Goal: Information Seeking & Learning: Learn about a topic

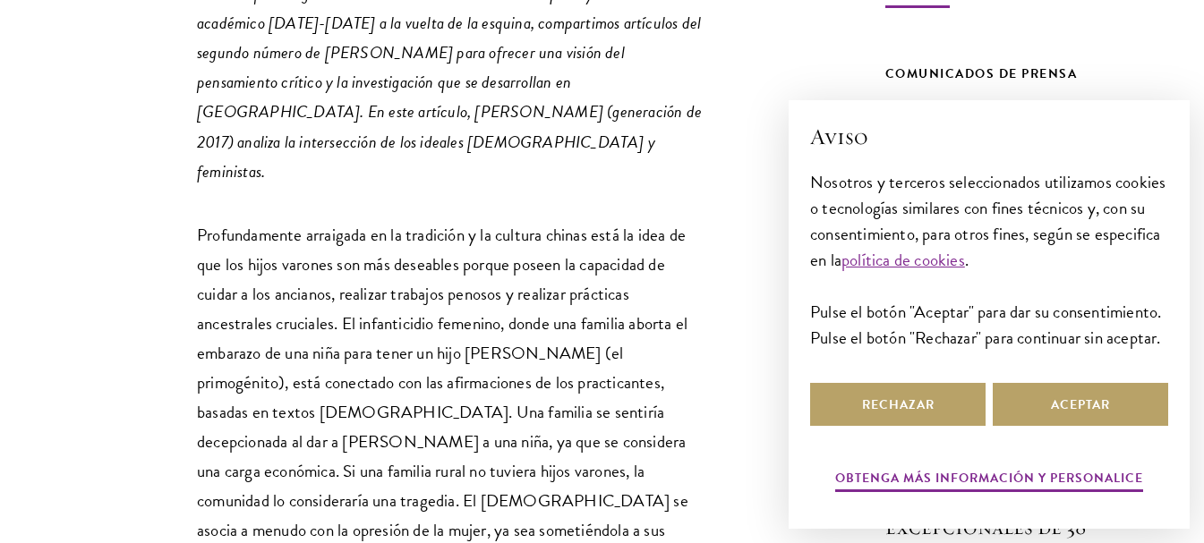
scroll to position [984, 0]
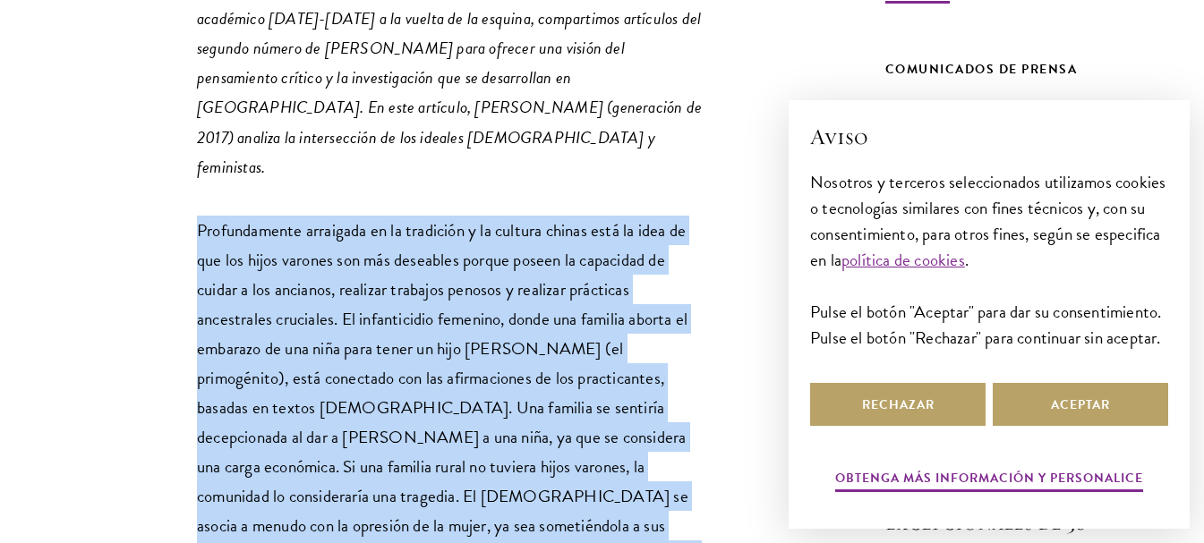
drag, startPoint x: 198, startPoint y: 144, endPoint x: 468, endPoint y: 491, distance: 440.0
click at [473, 509] on font "Profundamente arraigada en la tradición y la cultura chinas está la idea de que…" at bounding box center [447, 437] width 500 height 440
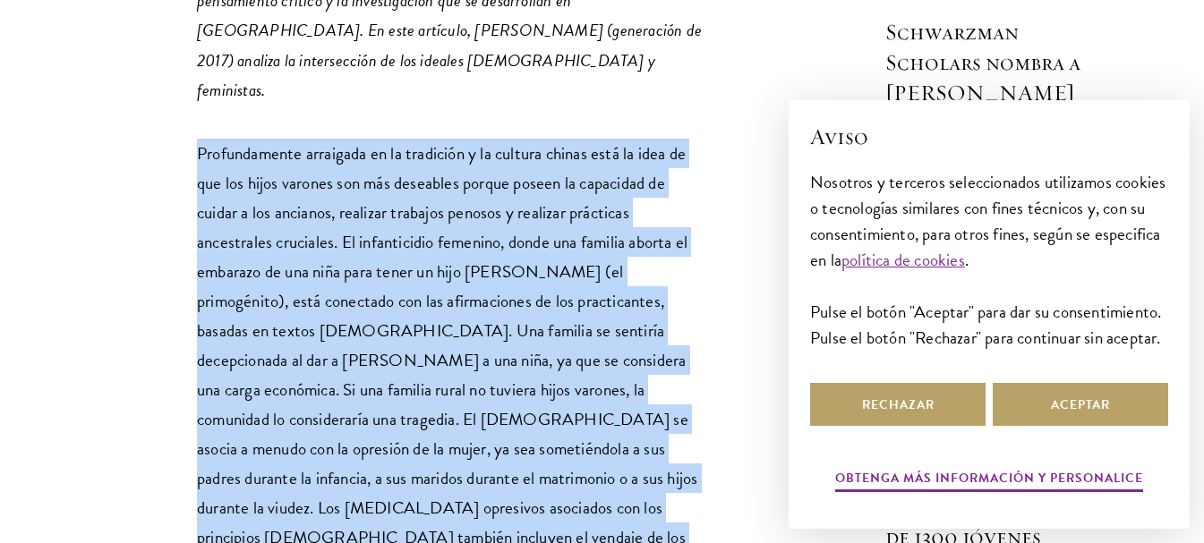
scroll to position [1083, 0]
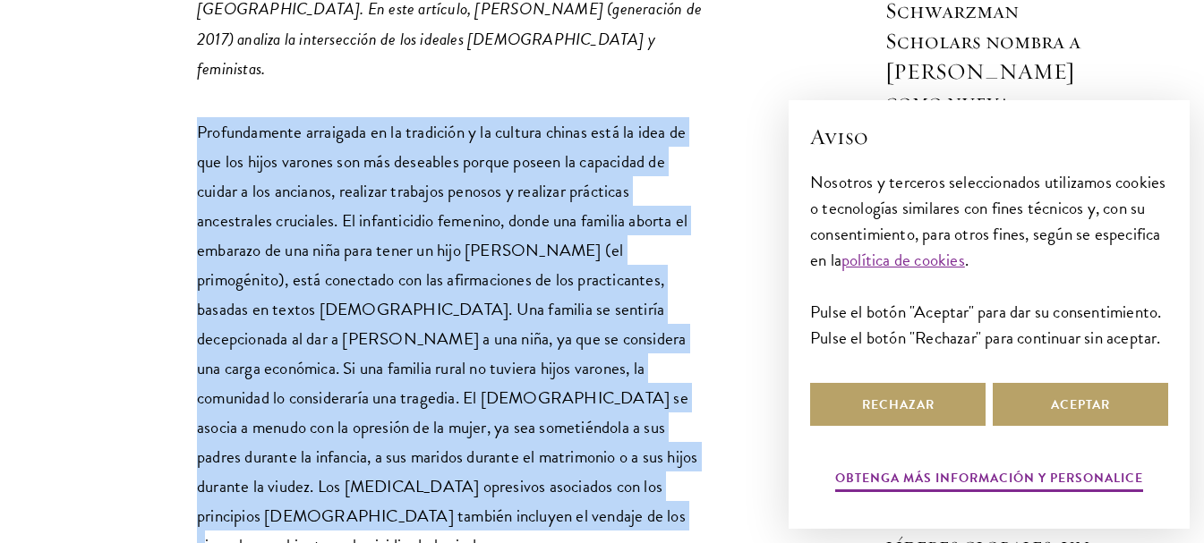
drag, startPoint x: 197, startPoint y: 143, endPoint x: 352, endPoint y: 448, distance: 342.2
click at [352, 448] on p "Profundamente arraigada en la tradición y la cultura chinas está la idea de que…" at bounding box center [452, 339] width 510 height 444
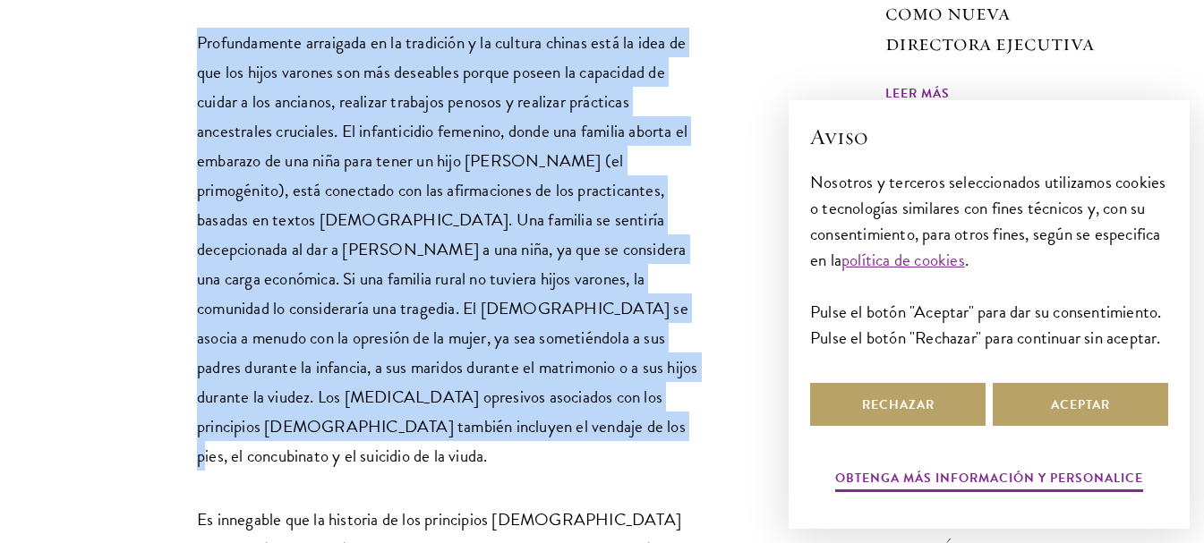
scroll to position [1262, 0]
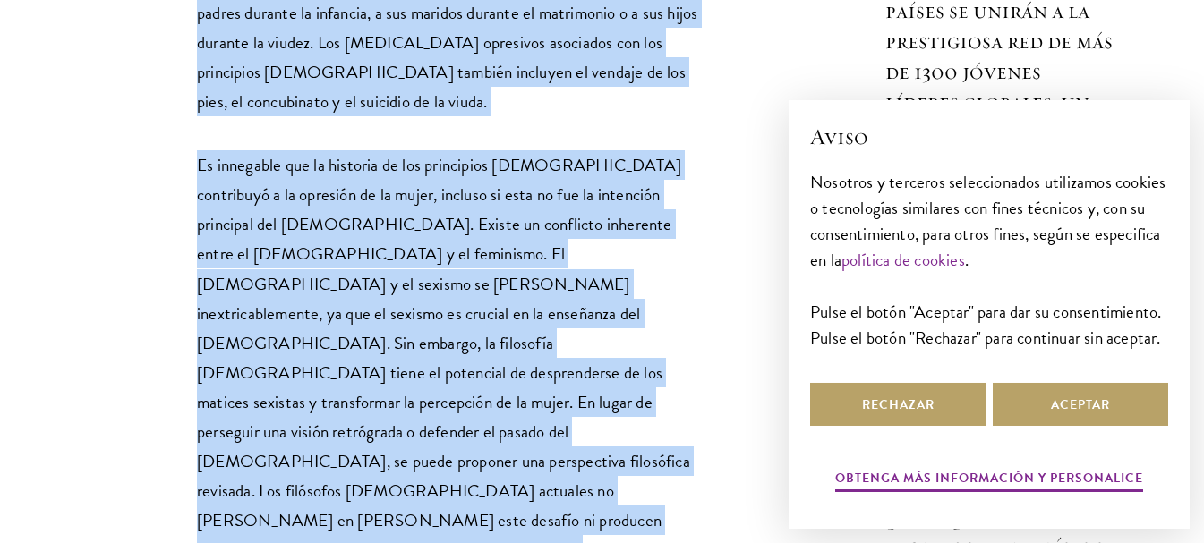
scroll to position [1532, 0]
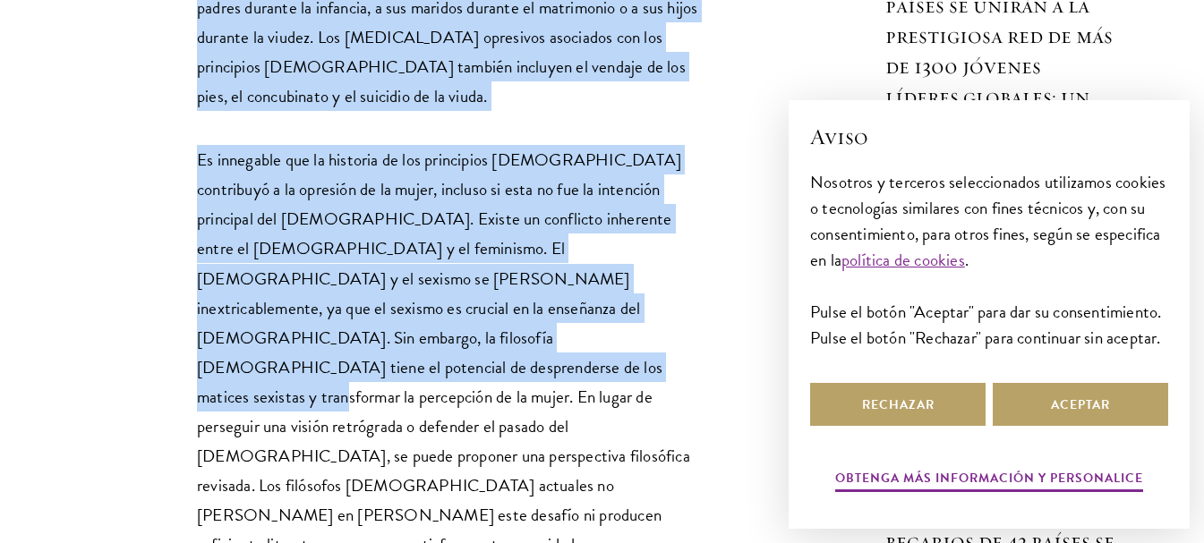
drag, startPoint x: 197, startPoint y: 136, endPoint x: 243, endPoint y: 261, distance: 133.3
copy div "Loremipsumdol sitametco ad el seddoeius t in utlabor etdolo magn al enim ad min…"
click at [468, 147] on font "Es innegable que la historia de los principios [DEMOGRAPHIC_DATA] contribuyó a …" at bounding box center [443, 352] width 493 height 411
